Goal: Obtain resource: Download file/media

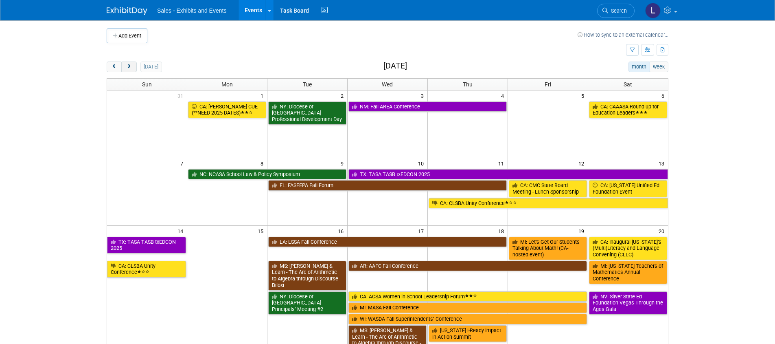
click at [128, 65] on span "next" at bounding box center [129, 66] width 6 height 5
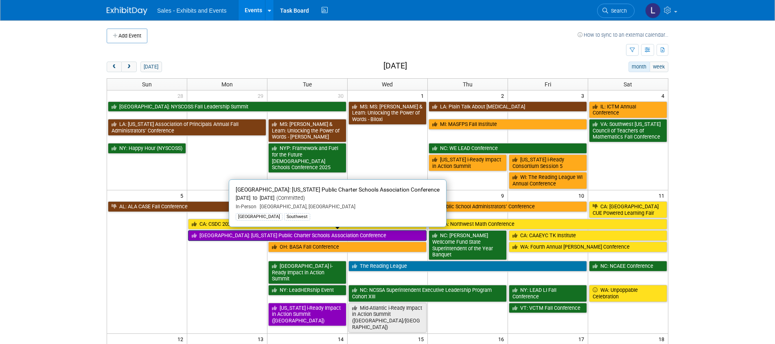
click at [302, 234] on link "[GEOGRAPHIC_DATA]: [US_STATE] Public Charter Schools Association Conference" at bounding box center [307, 235] width 239 height 11
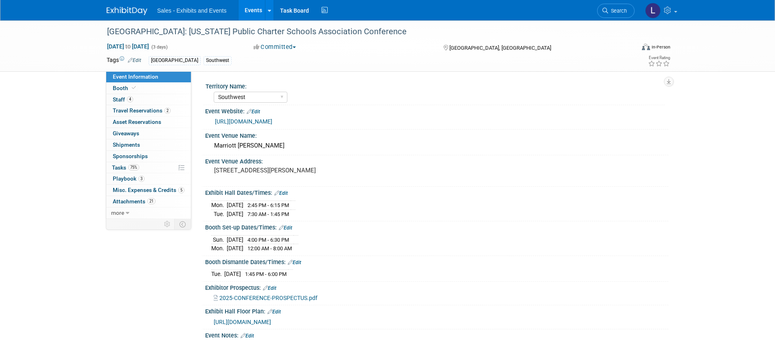
select select "Southwest"
click at [145, 198] on span "Attachments 21" at bounding box center [134, 201] width 43 height 7
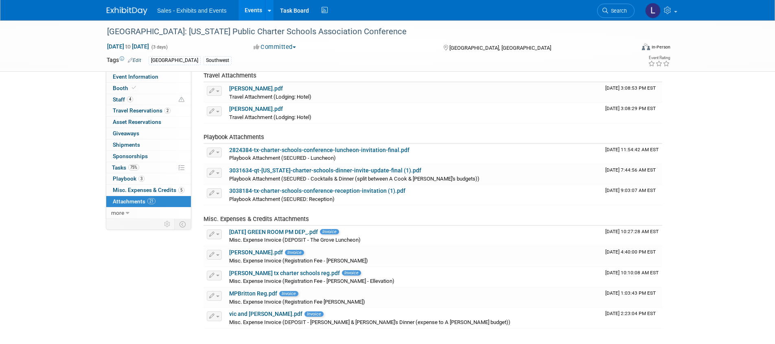
scroll to position [383, 0]
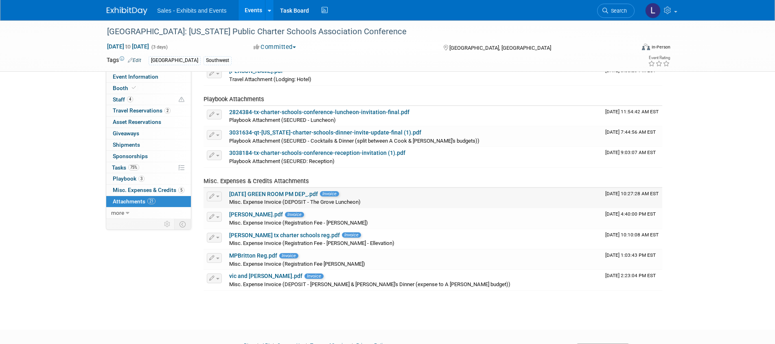
click at [274, 191] on link "10.06.25 GREEN ROOM PM DEP_.pdf" at bounding box center [273, 194] width 89 height 7
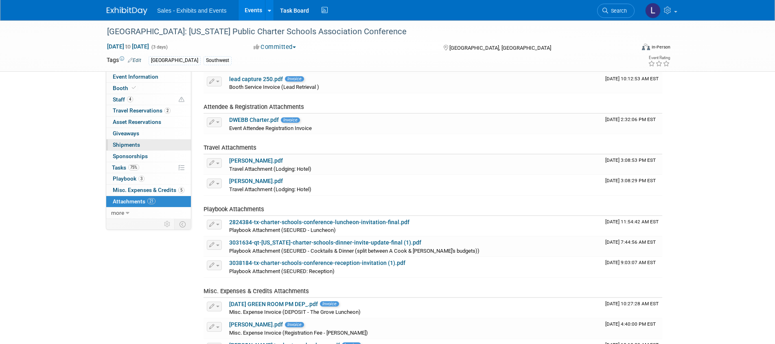
scroll to position [256, 0]
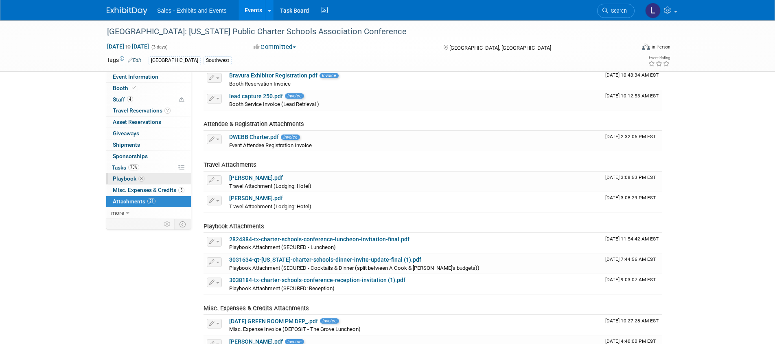
click at [136, 178] on span "Playbook 3" at bounding box center [129, 178] width 32 height 7
